Goal: Task Accomplishment & Management: Manage account settings

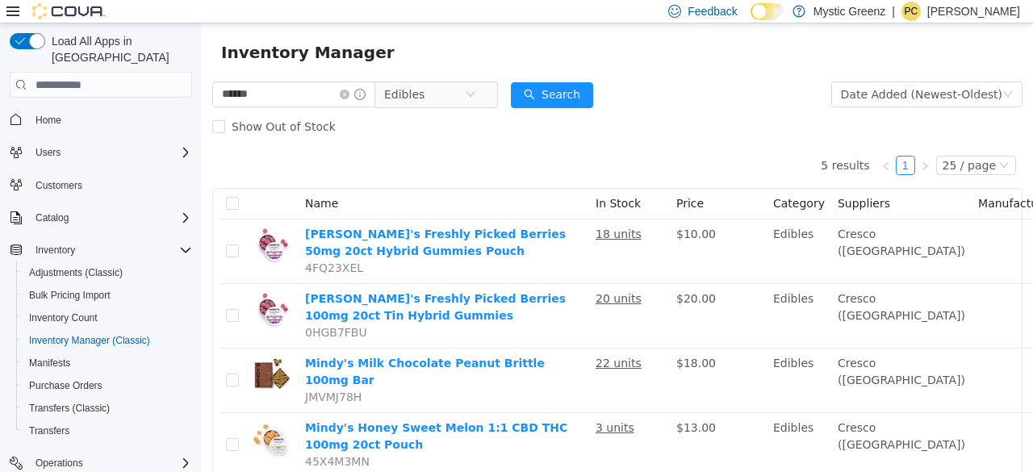
scroll to position [32, 0]
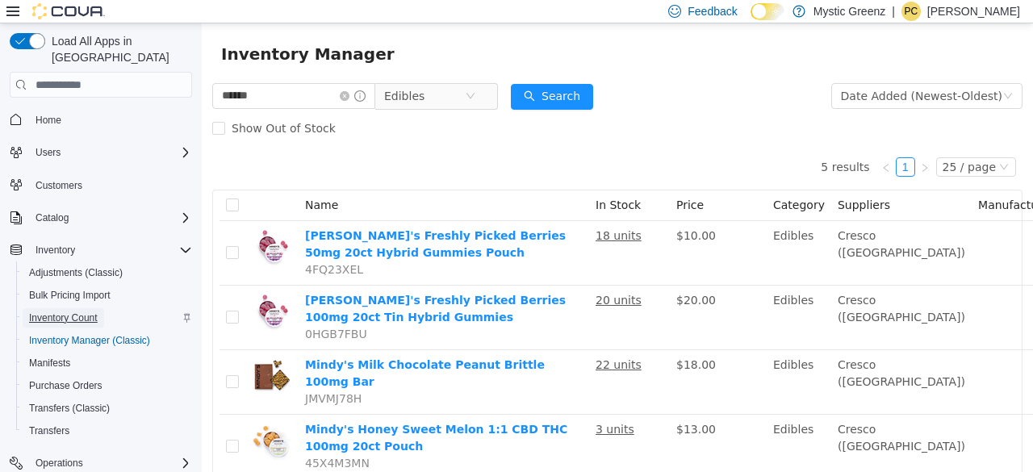
click at [86, 312] on span "Inventory Count" at bounding box center [63, 318] width 69 height 13
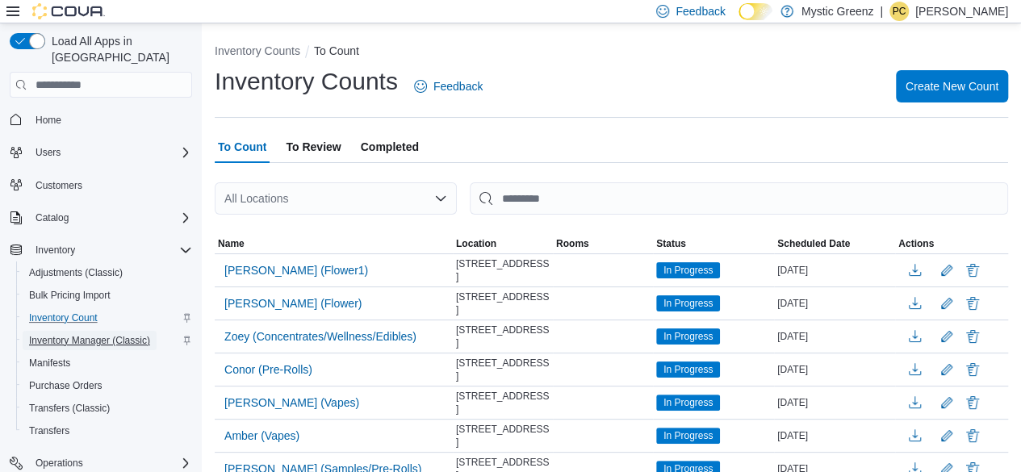
click at [85, 334] on span "Inventory Manager (Classic)" at bounding box center [89, 340] width 121 height 13
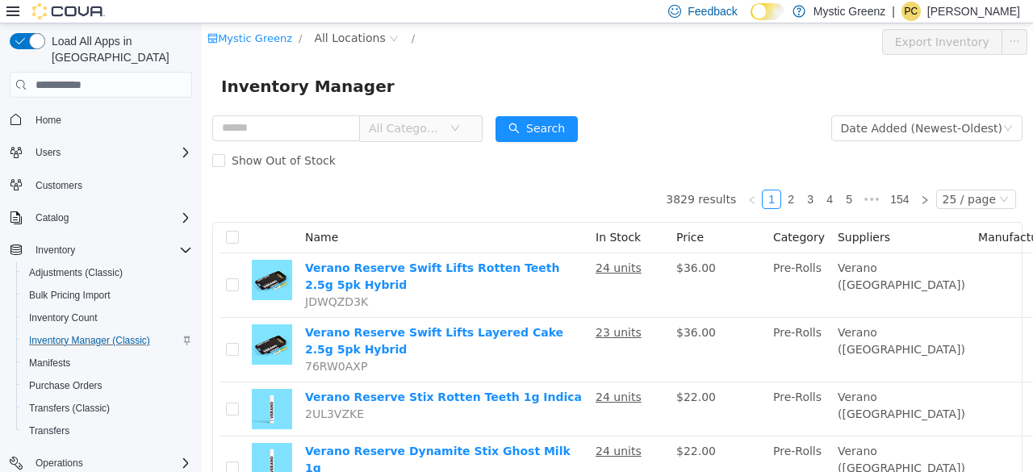
click at [337, 26] on div "Mystic Greenz / All Locations / Export Inventory" at bounding box center [618, 41] width 832 height 37
click at [343, 38] on span "All Locations" at bounding box center [349, 38] width 71 height 18
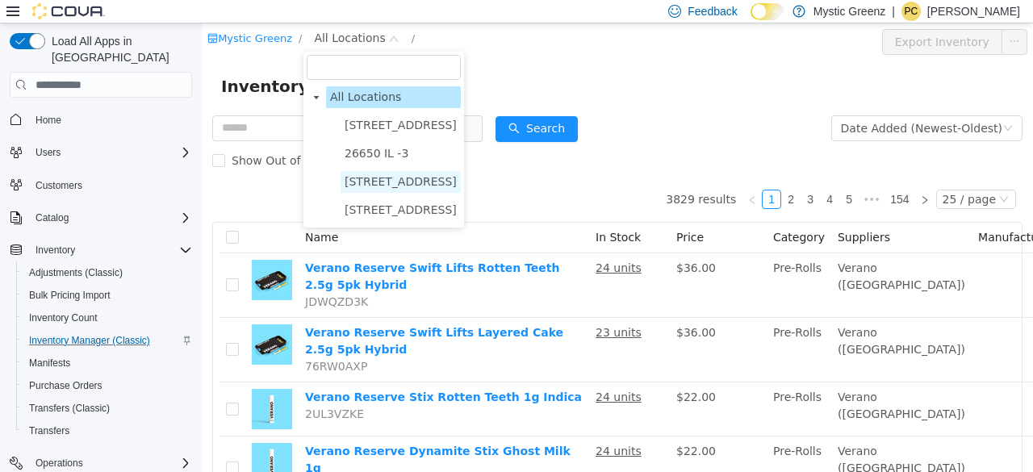
click at [403, 183] on span "360 S Green Mount Rd." at bounding box center [401, 181] width 112 height 13
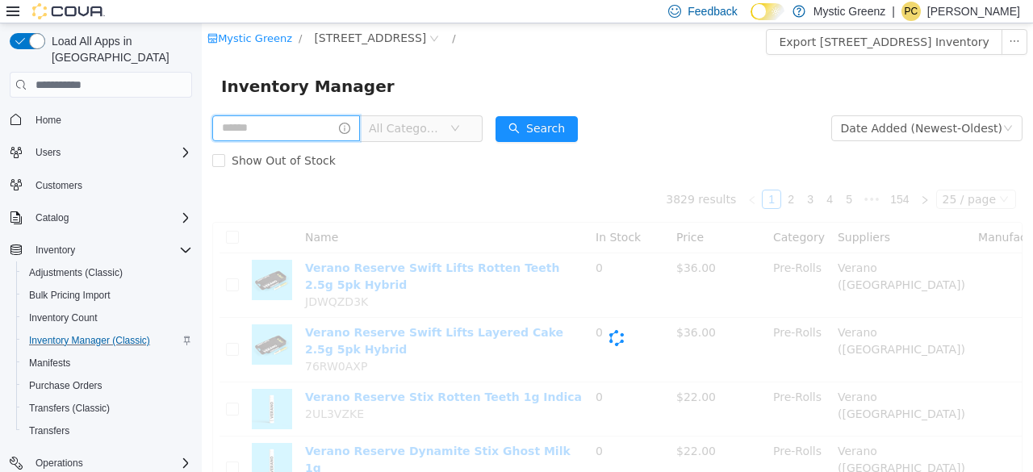
click at [300, 134] on input "text" at bounding box center [286, 128] width 148 height 26
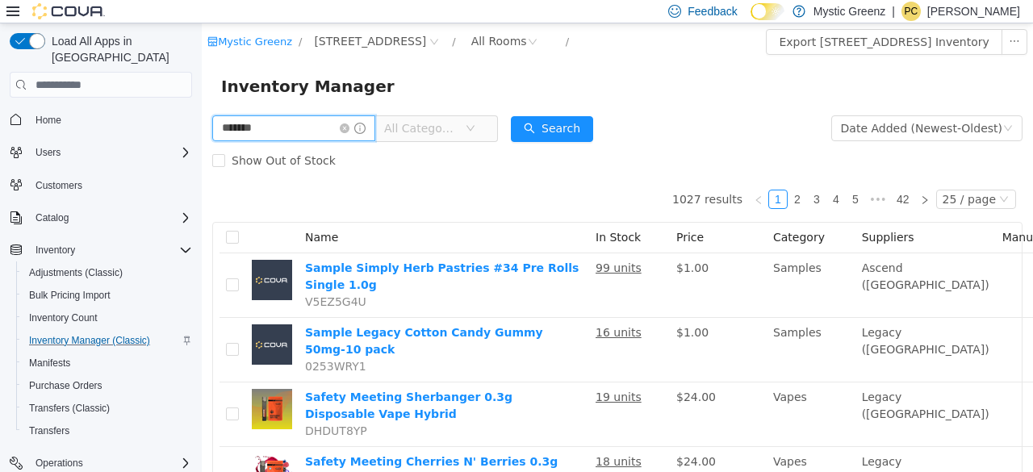
type input "*******"
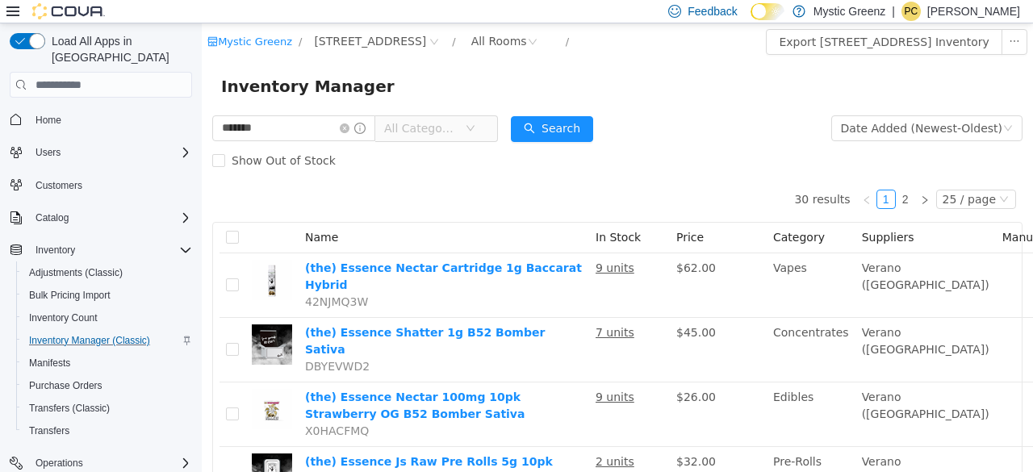
click at [446, 128] on span "All Categories" at bounding box center [420, 128] width 73 height 16
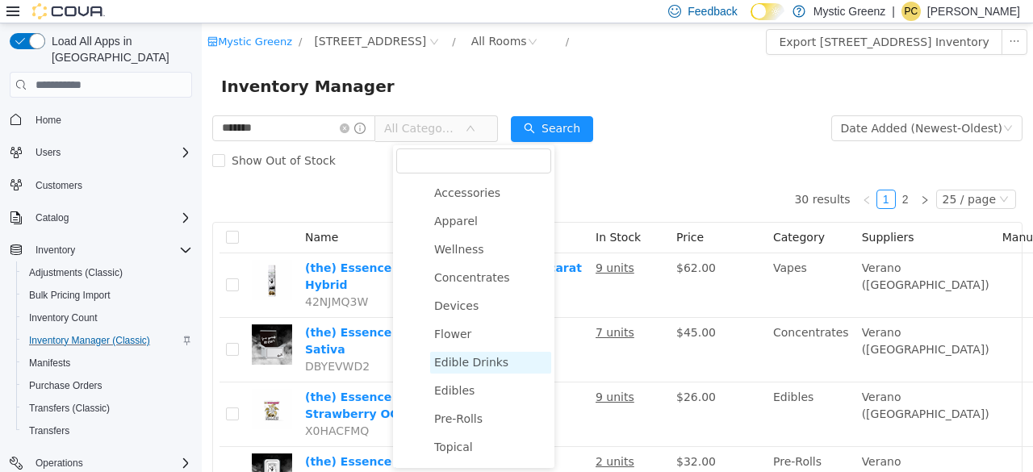
click at [464, 389] on span "Edibles" at bounding box center [454, 390] width 40 height 13
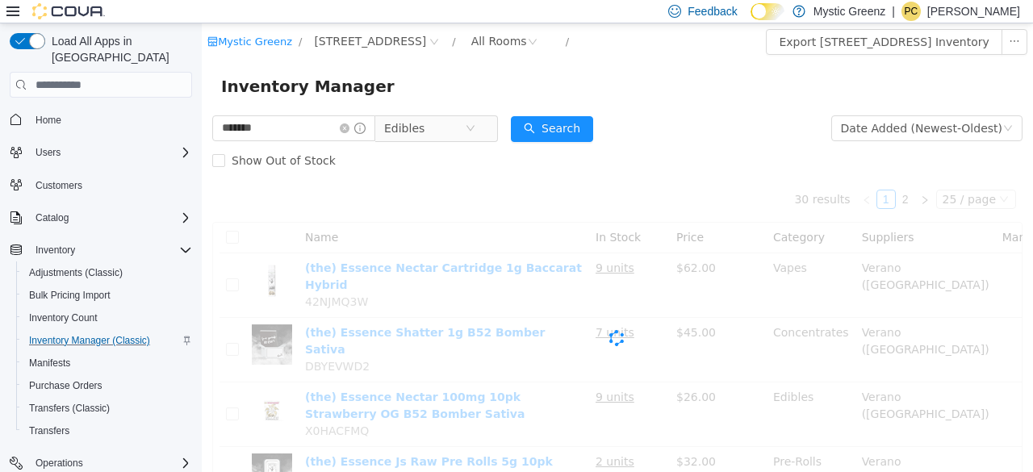
scroll to position [124, 0]
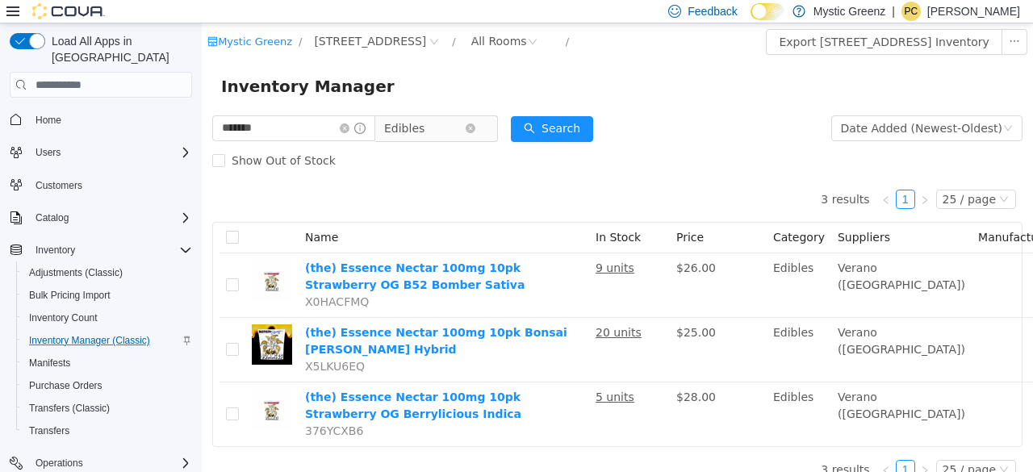
click at [454, 126] on span "Edibles" at bounding box center [424, 128] width 81 height 24
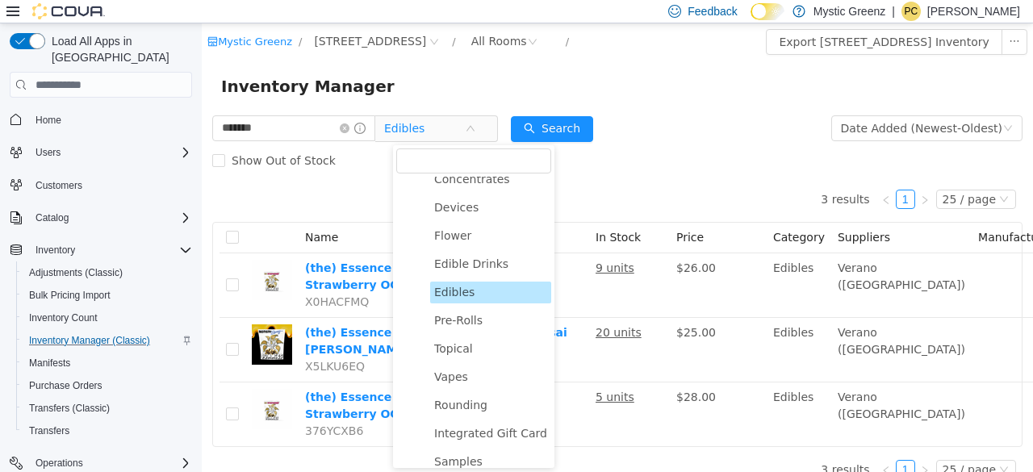
scroll to position [140, 0]
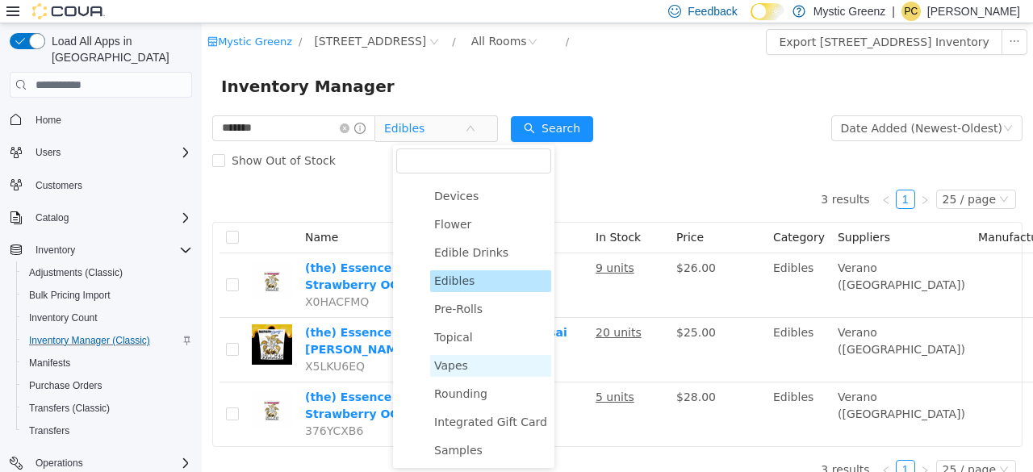
click at [458, 370] on span "Vapes" at bounding box center [451, 365] width 34 height 13
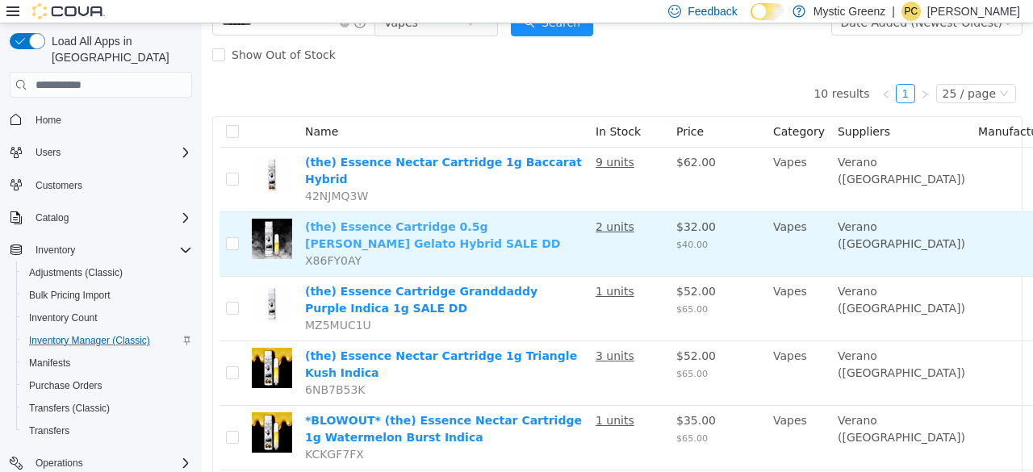
scroll to position [210, 0]
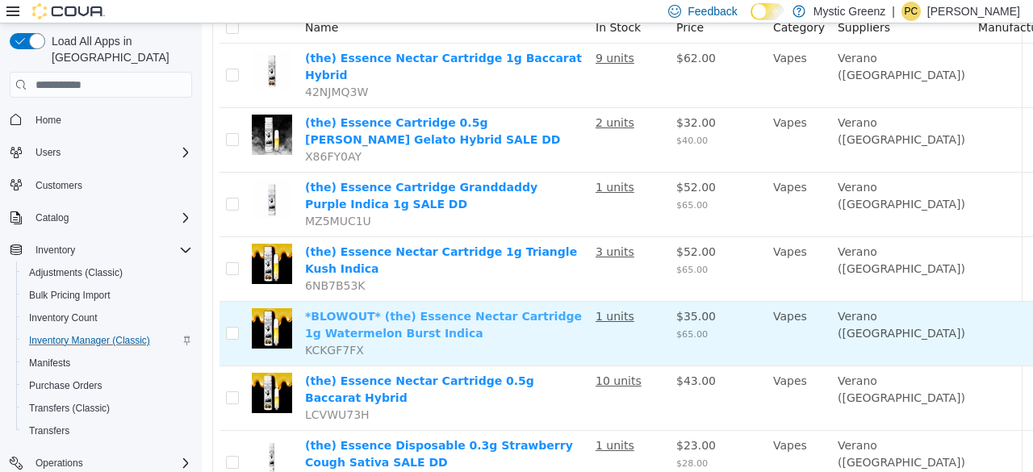
click at [507, 310] on link "*BLOWOUT* (the) Essence Nectar Cartridge 1g Watermelon Burst Indica" at bounding box center [443, 325] width 277 height 30
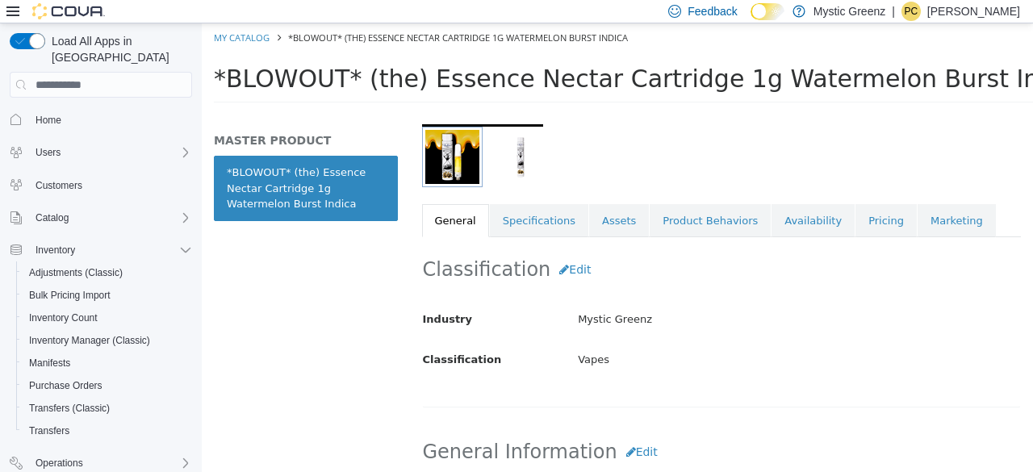
scroll to position [250, 0]
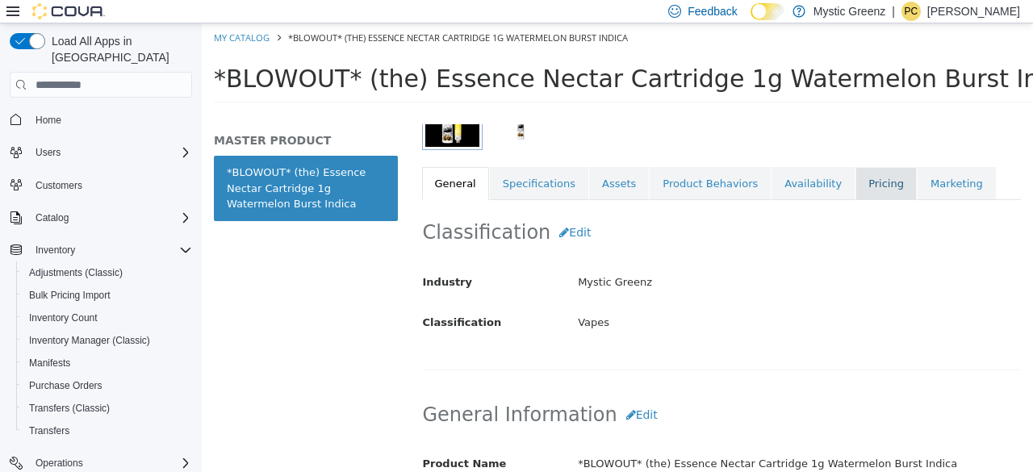
click at [856, 182] on link "Pricing" at bounding box center [886, 184] width 61 height 34
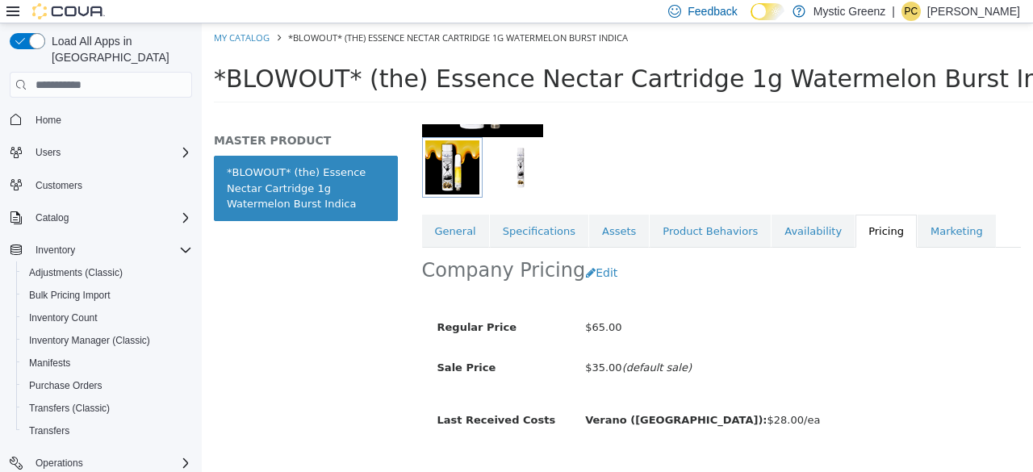
scroll to position [248, 0]
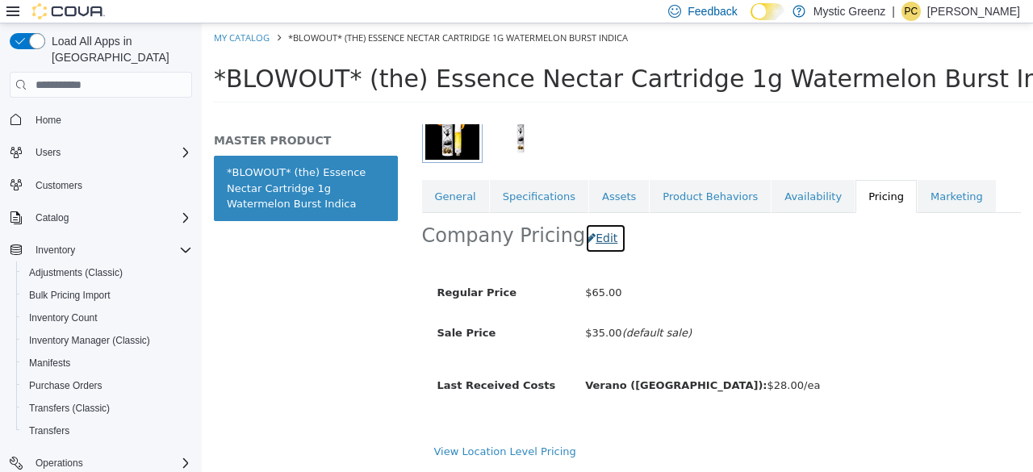
click at [597, 234] on button "Edit" at bounding box center [605, 239] width 41 height 30
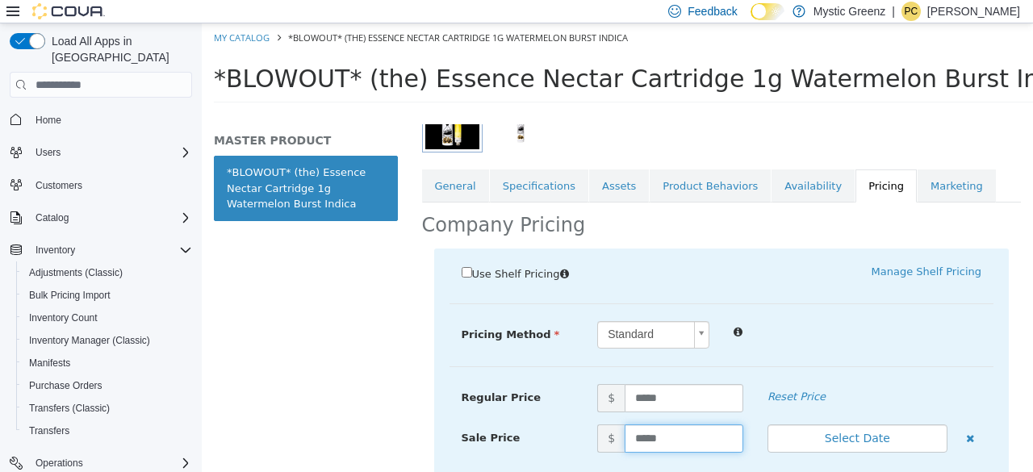
click at [693, 441] on input "*****" at bounding box center [684, 439] width 119 height 28
type input "*****"
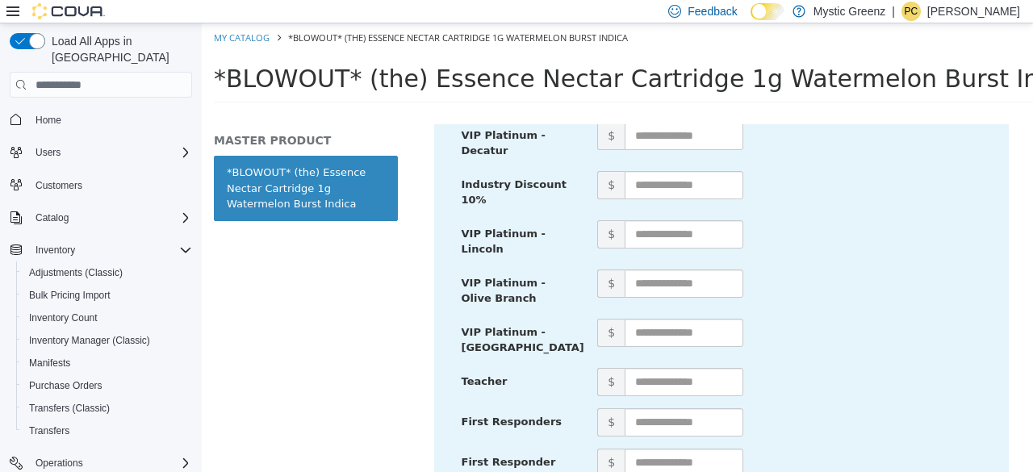
scroll to position [1091, 0]
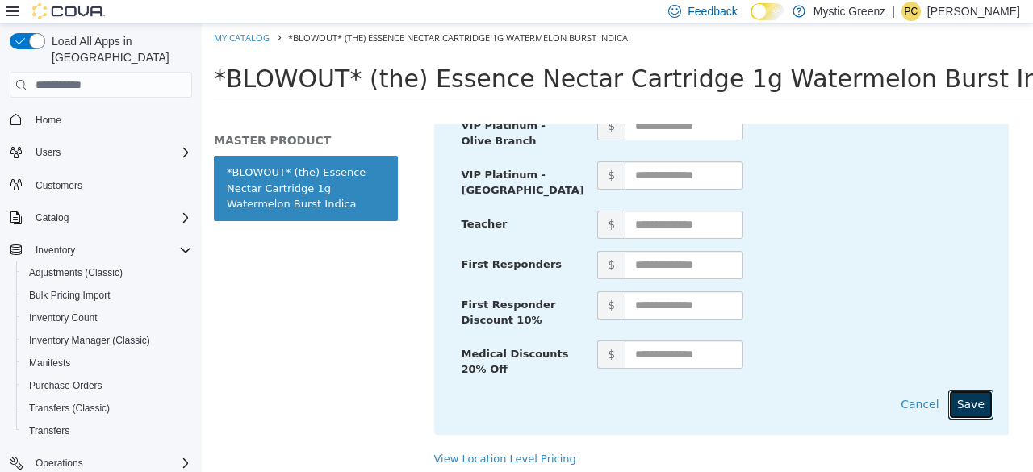
click at [961, 390] on button "Save" at bounding box center [971, 405] width 45 height 30
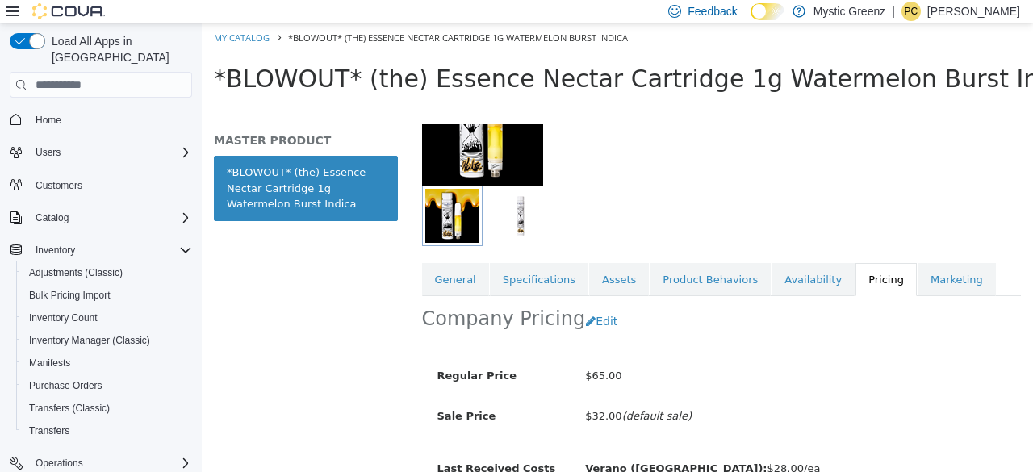
scroll to position [153, 0]
